Goal: Transaction & Acquisition: Download file/media

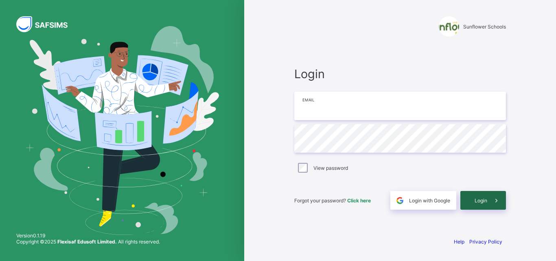
type input "**********"
click at [479, 194] on div "Login" at bounding box center [483, 200] width 46 height 19
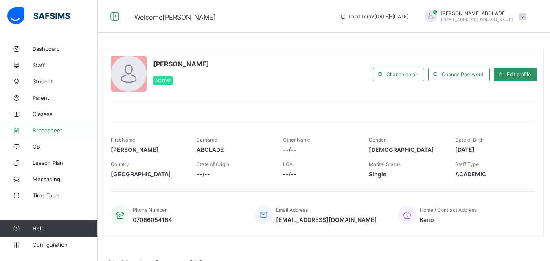
click at [49, 129] on span "Broadsheet" at bounding box center [65, 130] width 65 height 7
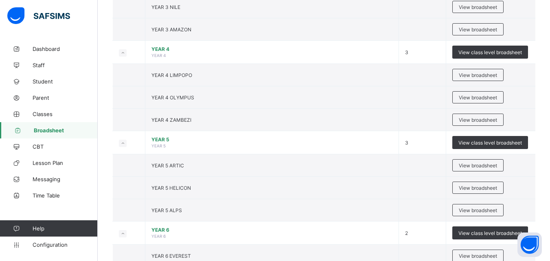
scroll to position [641, 0]
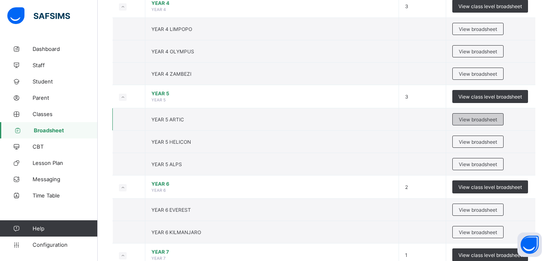
click at [474, 122] on div "View broadsheet" at bounding box center [477, 119] width 51 height 12
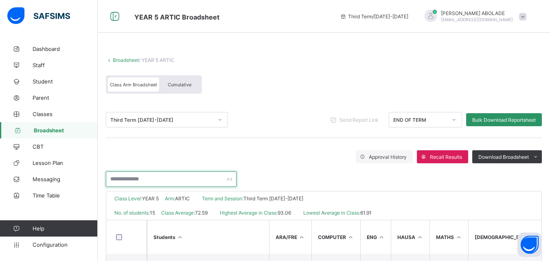
click at [196, 175] on input "text" at bounding box center [171, 178] width 131 height 15
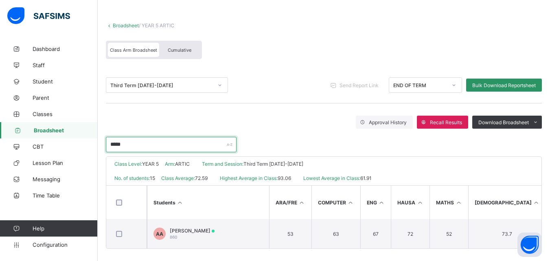
scroll to position [35, 0]
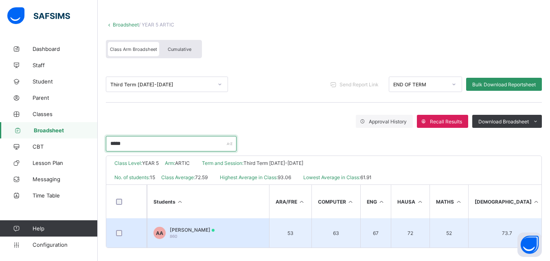
type input "*****"
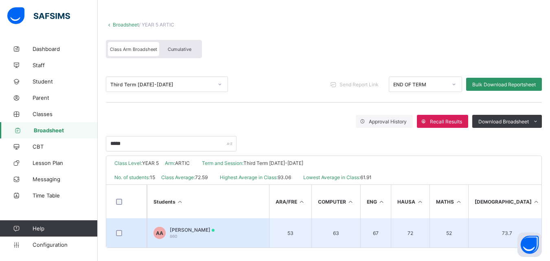
click at [239, 233] on td "AA Auwal Musa Abdallah 860" at bounding box center [208, 232] width 122 height 29
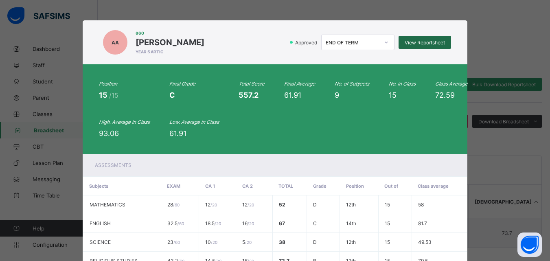
click at [418, 45] on span "View Reportsheet" at bounding box center [424, 42] width 40 height 6
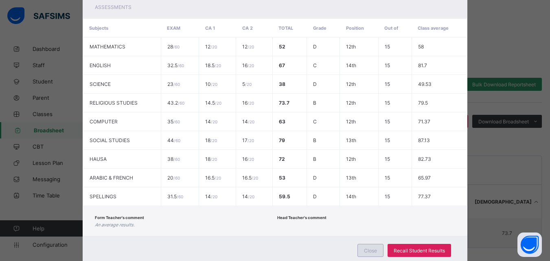
click at [372, 250] on span "Close" at bounding box center [370, 250] width 13 height 6
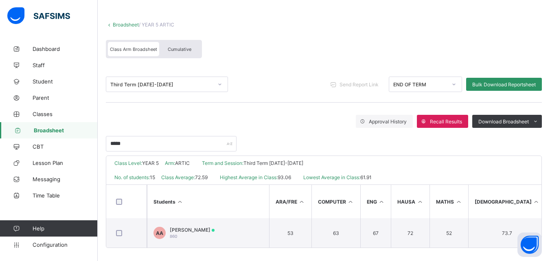
scroll to position [42, 0]
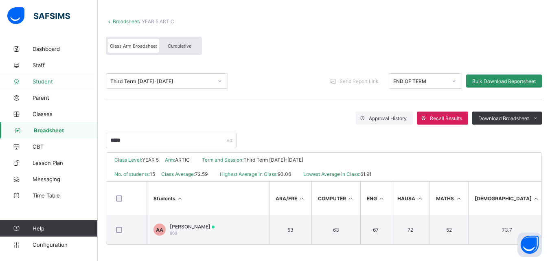
click at [45, 83] on span "Student" at bounding box center [65, 81] width 65 height 7
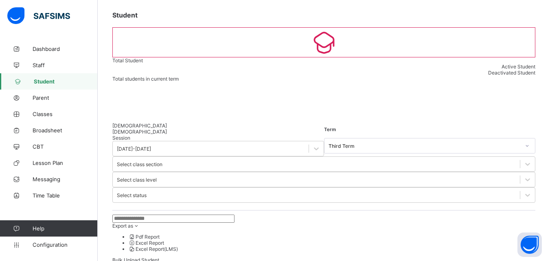
click at [187, 214] on input "text" at bounding box center [173, 218] width 122 height 8
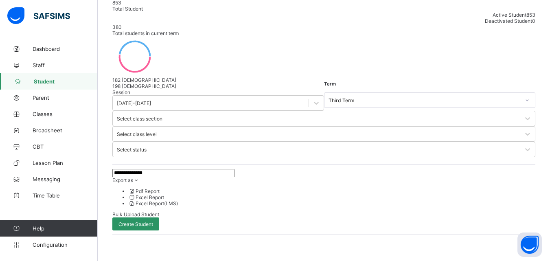
scroll to position [59, 0]
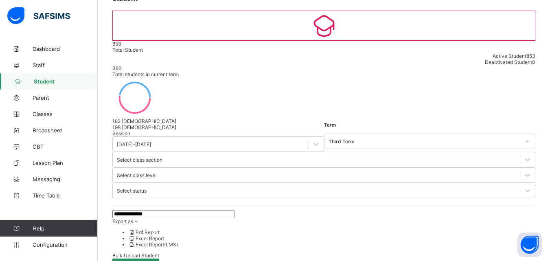
type input "**********"
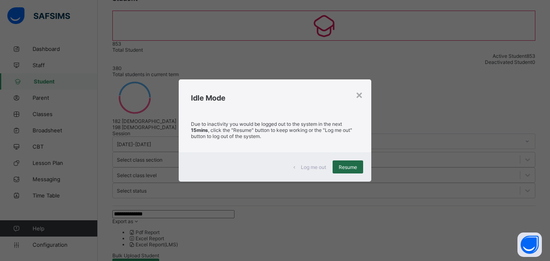
click at [351, 169] on span "Resume" at bounding box center [347, 167] width 18 height 6
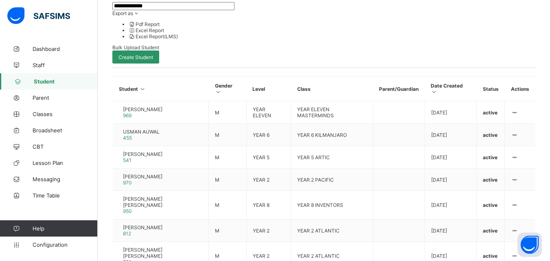
scroll to position [264, 0]
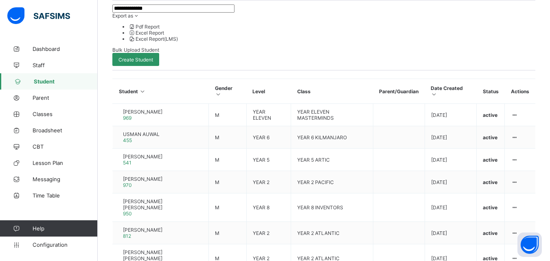
drag, startPoint x: 548, startPoint y: 221, endPoint x: 548, endPoint y: 264, distance: 42.7
click at [548, 260] on html "**********" at bounding box center [275, 47] width 550 height 622
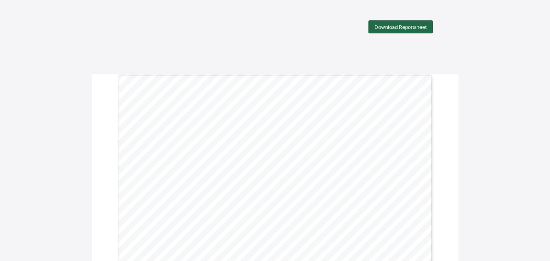
click at [417, 24] on span "Download Reportsheet" at bounding box center [400, 27] width 52 height 6
